Goal: Information Seeking & Learning: Understand process/instructions

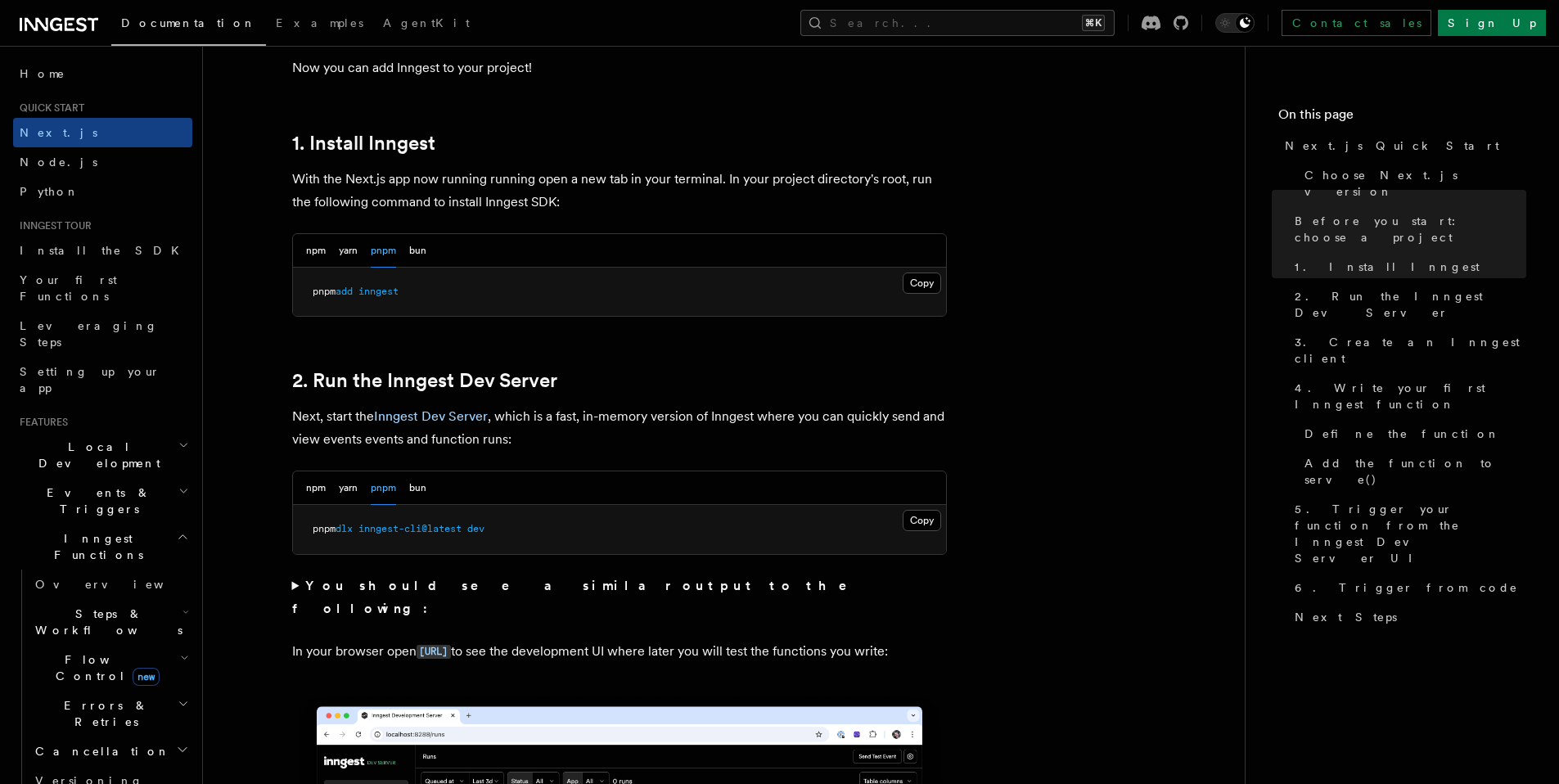
scroll to position [855, 0]
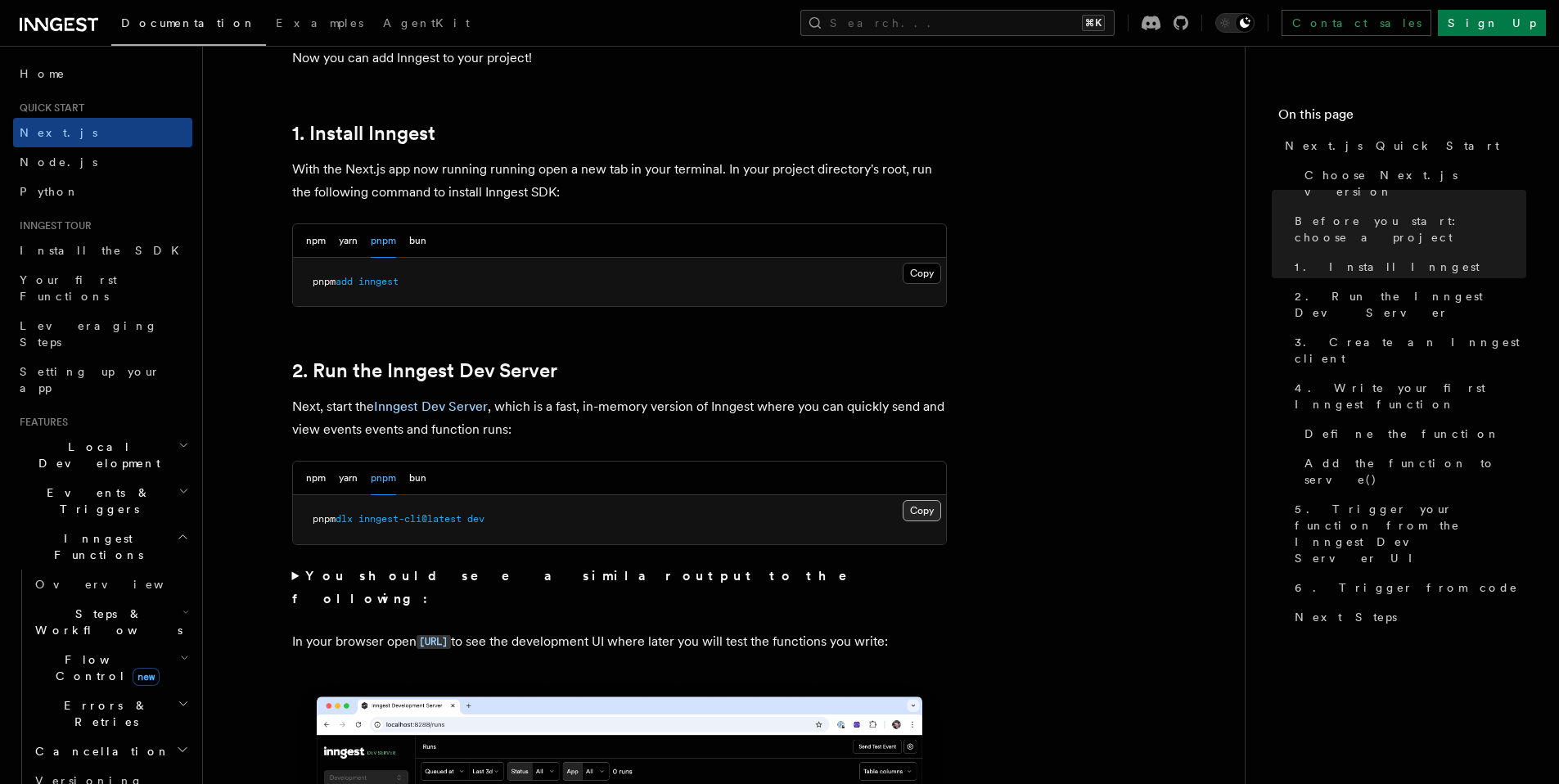
click at [919, 508] on button "Copy Copied" at bounding box center [921, 510] width 39 height 22
click at [920, 512] on button "Copy Copied" at bounding box center [921, 510] width 39 height 22
click at [918, 509] on button "Copy Copied" at bounding box center [921, 510] width 39 height 22
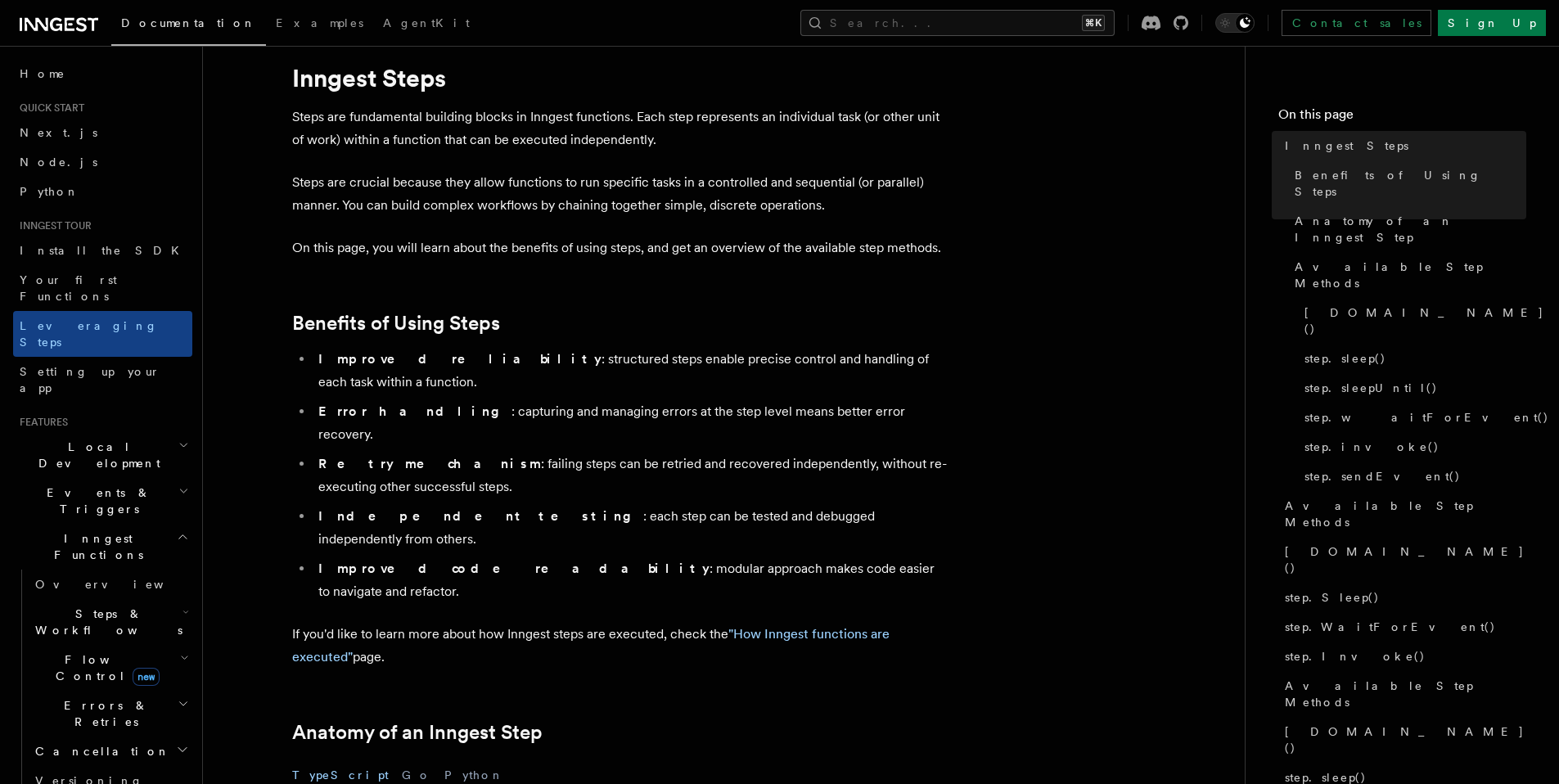
scroll to position [55, 0]
